Goal: Book appointment/travel/reservation

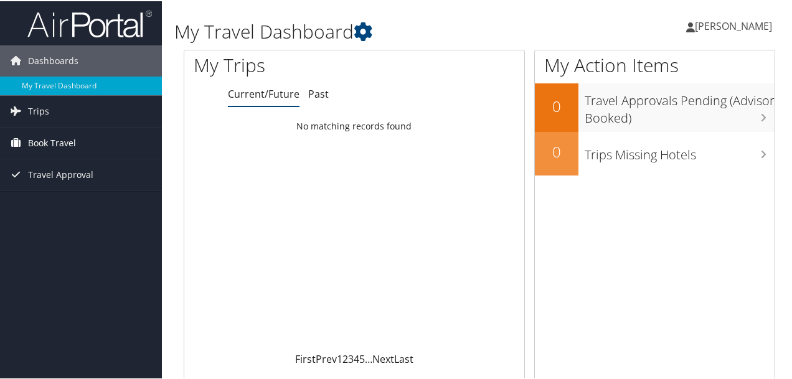
click at [56, 144] on span "Book Travel" at bounding box center [52, 141] width 48 height 31
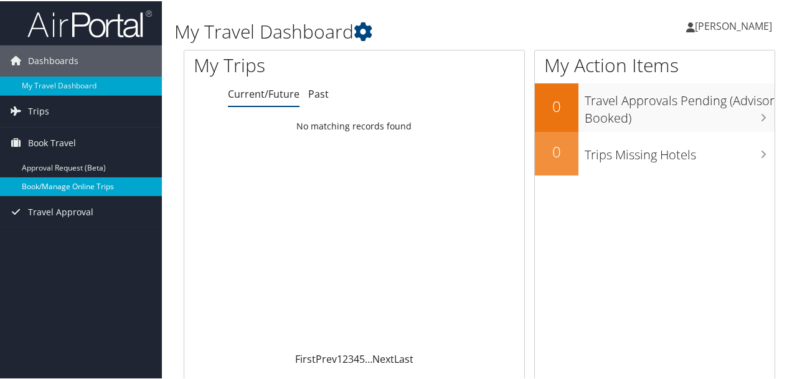
click at [74, 185] on link "Book/Manage Online Trips" at bounding box center [81, 185] width 162 height 19
